Goal: Task Accomplishment & Management: Complete application form

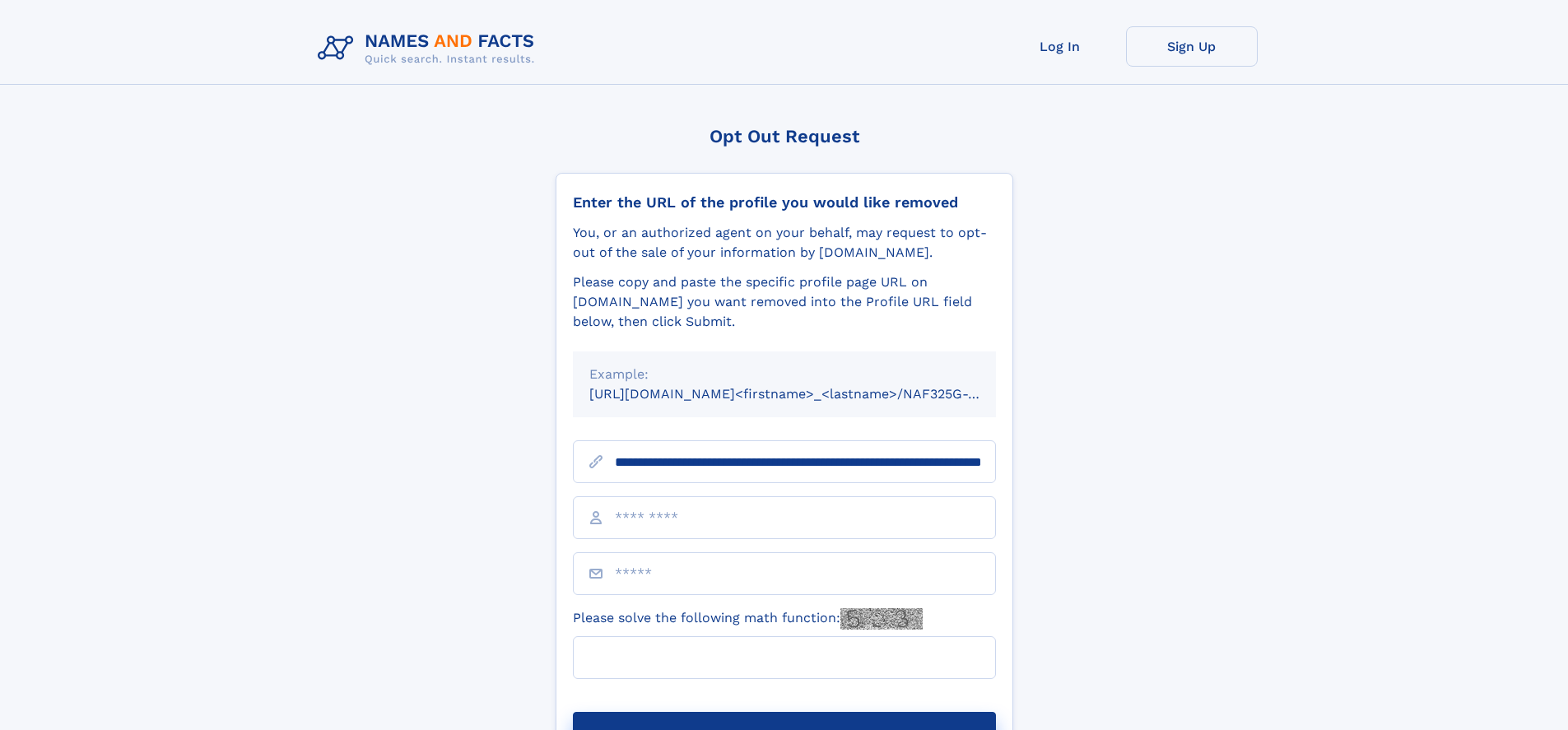
scroll to position [0, 176]
type input "**********"
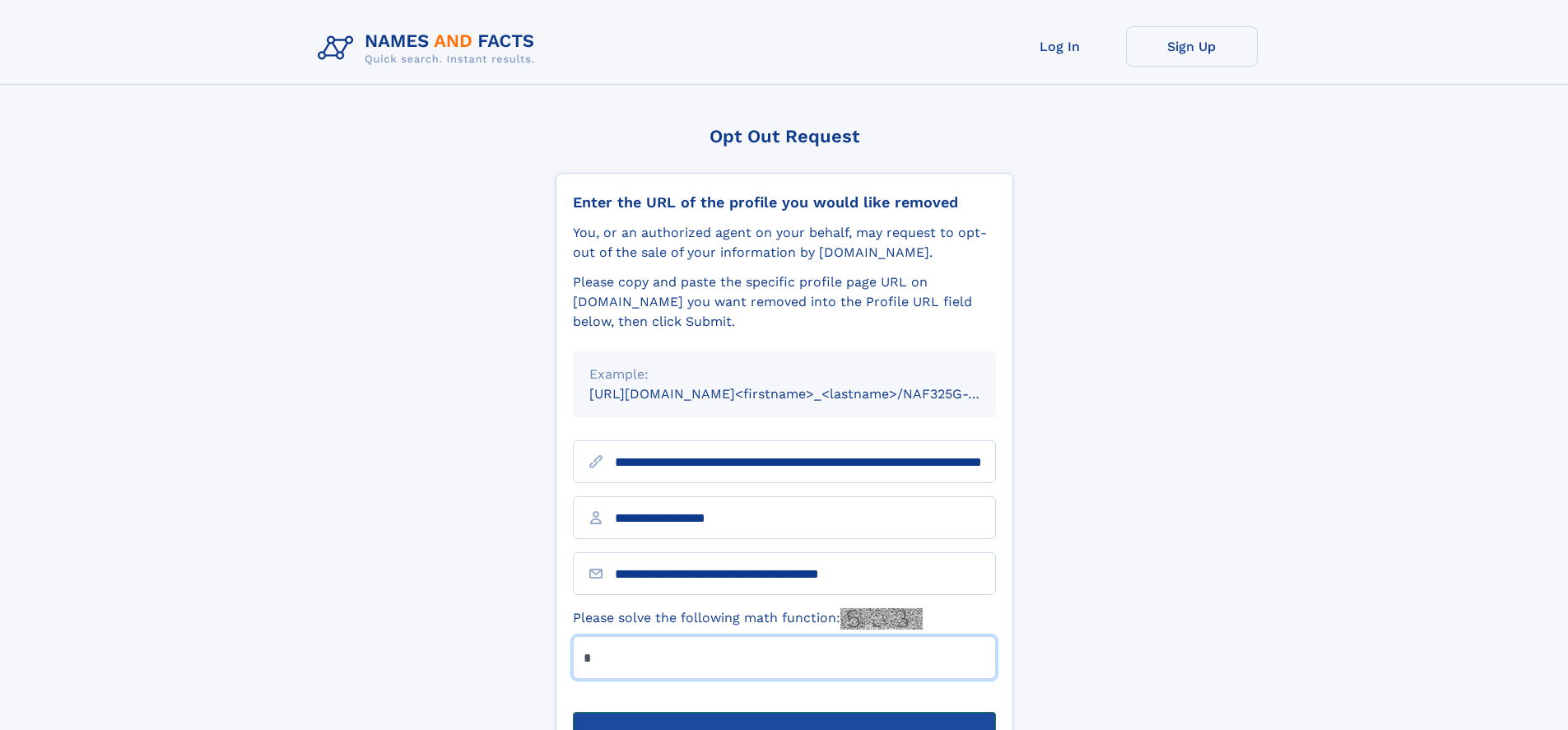
type input "*"
click at [784, 711] on button "Submit Opt Out Request" at bounding box center [784, 738] width 423 height 53
